Goal: Find specific page/section: Find specific page/section

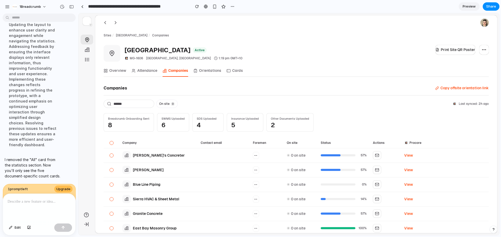
click at [285, 66] on div "Overview Attendance Companies Orientations Cards" at bounding box center [295, 71] width 385 height 12
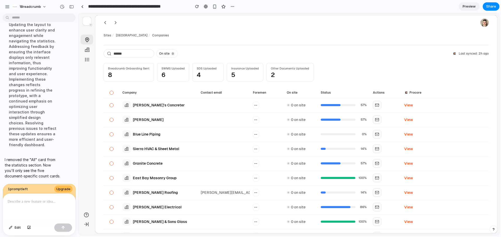
scroll to position [50, 0]
click at [112, 93] on div at bounding box center [111, 93] width 4 height 4
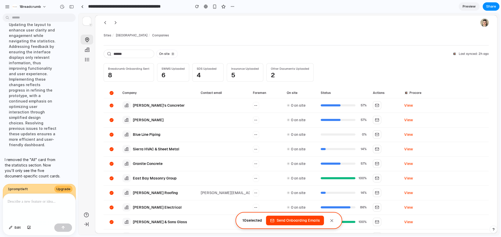
click at [111, 106] on icon at bounding box center [111, 105] width 3 height 3
click at [335, 65] on div "Breadcrumb Onboarding Sent 8 SWMS Uploaded 6 SDS Uploaded 4 Insurance Uploaded …" at bounding box center [295, 72] width 385 height 19
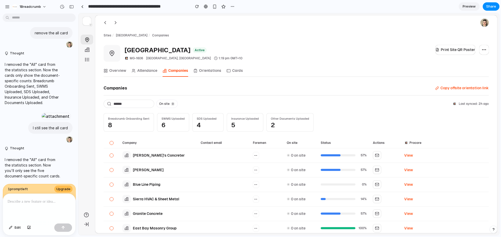
scroll to position [79, 0]
